Goal: Transaction & Acquisition: Purchase product/service

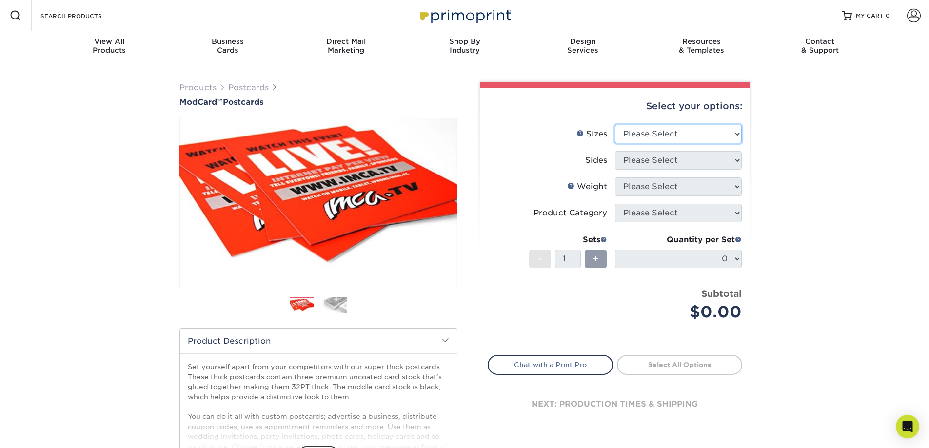
click at [644, 133] on select "Please Select 2" x 4" 2" x 6" 2" x 8" 3.5" x 3.5" 3.5" x 4" 3.5" x 8.5" 3.67" x…" at bounding box center [678, 134] width 127 height 19
select select "4.00x6.00"
click at [615, 125] on select "Please Select 2" x 4" 2" x 6" 2" x 8" 3.5" x 3.5" 3.5" x 4" 3.5" x 8.5" 3.67" x…" at bounding box center [678, 134] width 127 height 19
click at [633, 155] on select "Please Select Print Both Sides Print Front Only" at bounding box center [678, 160] width 127 height 19
select select "32d3c223-f82c-492b-b915-ba065a00862f"
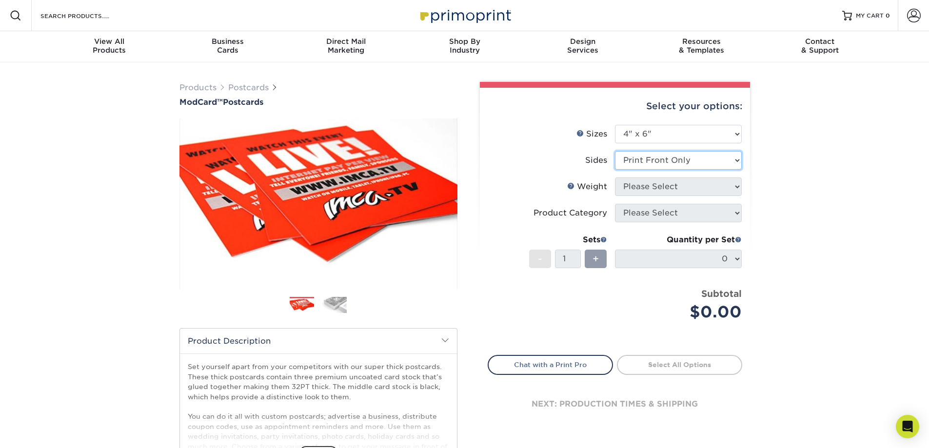
click at [615, 151] on select "Please Select Print Both Sides Print Front Only" at bounding box center [678, 160] width 127 height 19
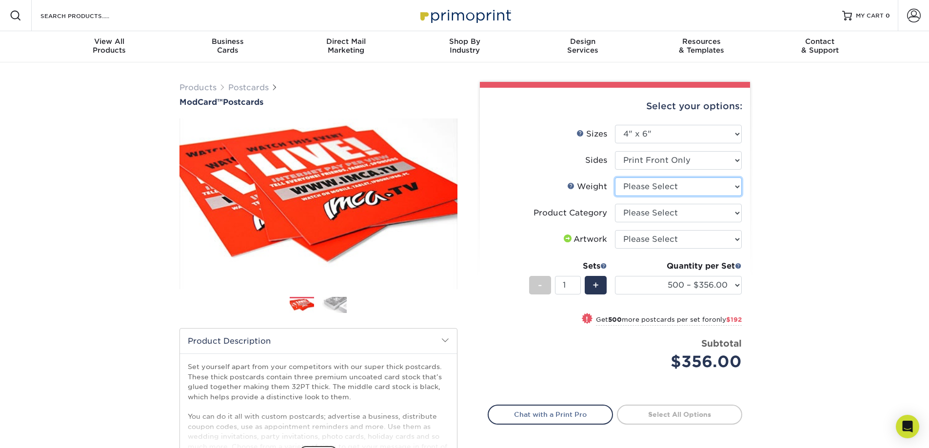
click at [626, 189] on select "Please Select 32PTUCBLK" at bounding box center [678, 186] width 127 height 19
select select "32PTUCBLK"
click at [615, 177] on select "Please Select 32PTUCBLK" at bounding box center [678, 186] width 127 height 19
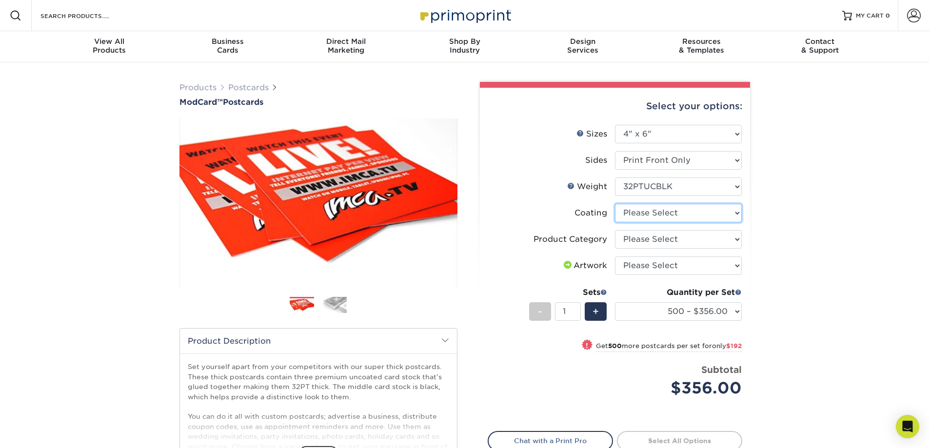
click at [624, 216] on select at bounding box center [678, 213] width 127 height 19
select select "3e7618de-abca-4bda-9f97-8b9129e913d8"
click at [615, 204] on select at bounding box center [678, 213] width 127 height 19
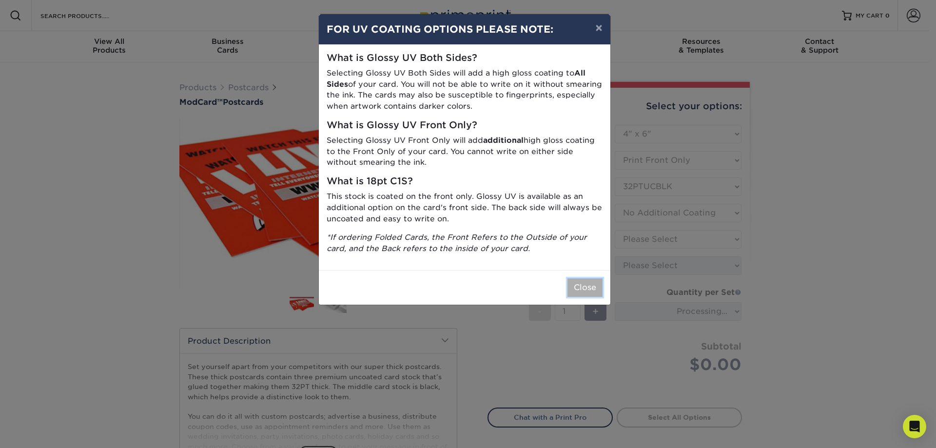
click at [584, 293] on button "Close" at bounding box center [584, 287] width 35 height 19
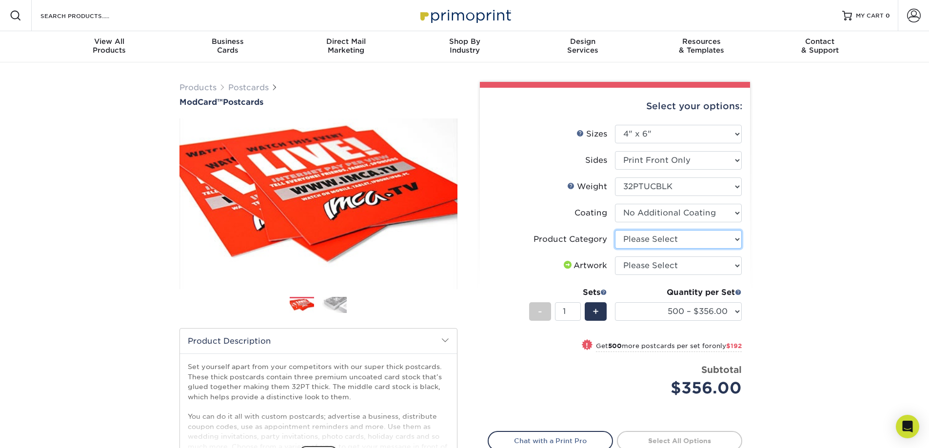
click at [670, 233] on select "Please Select Postcards" at bounding box center [678, 239] width 127 height 19
select select "9b7272e0-d6c8-4c3c-8e97-d3a1bcdab858"
click at [615, 230] on select "Please Select Postcards" at bounding box center [678, 239] width 127 height 19
click at [655, 309] on select "500 – $356.00 1000 – $548.00" at bounding box center [678, 311] width 127 height 19
click at [654, 309] on select "500 – $356.00 1000 – $548.00" at bounding box center [678, 311] width 127 height 19
